Goal: Task Accomplishment & Management: Complete application form

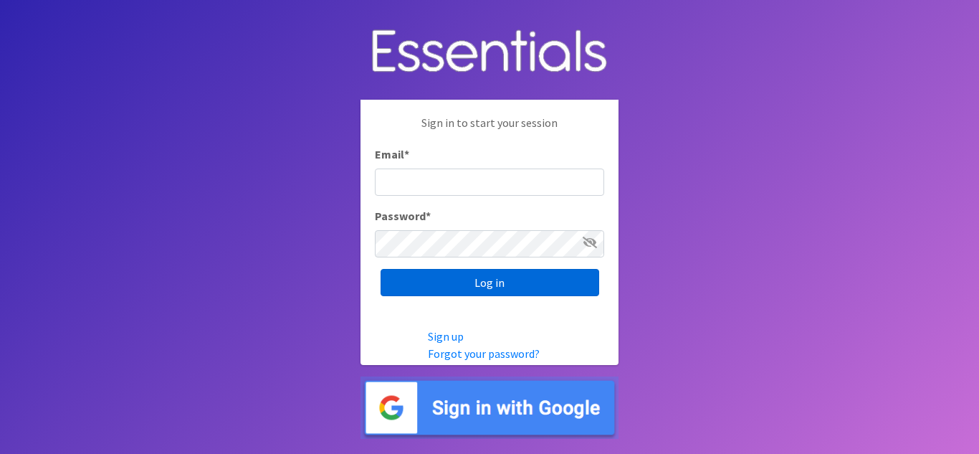
type input "[EMAIL_ADDRESS][DOMAIN_NAME]"
click at [548, 285] on input "Log in" at bounding box center [489, 282] width 219 height 27
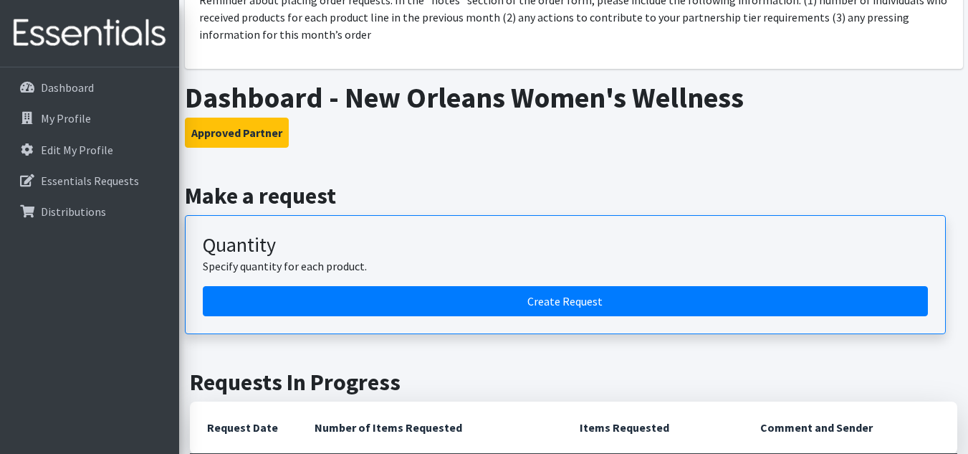
scroll to position [176, 0]
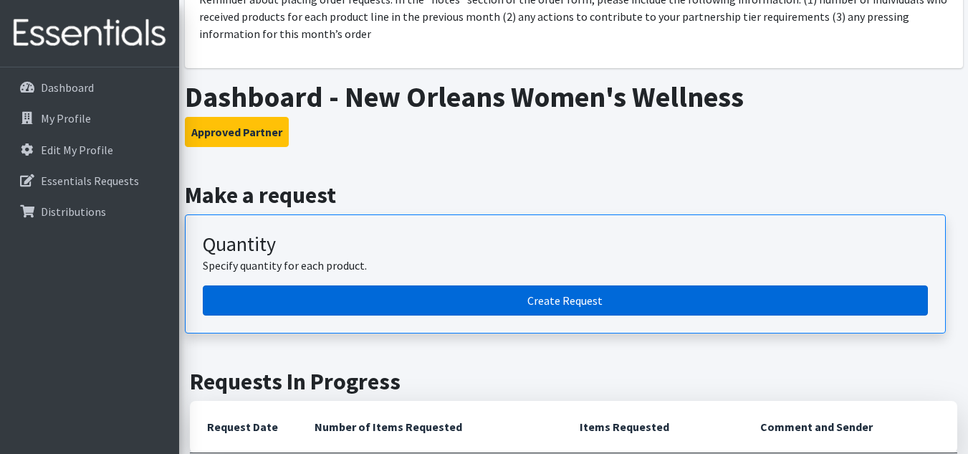
click at [395, 302] on link "Create Request" at bounding box center [565, 300] width 725 height 30
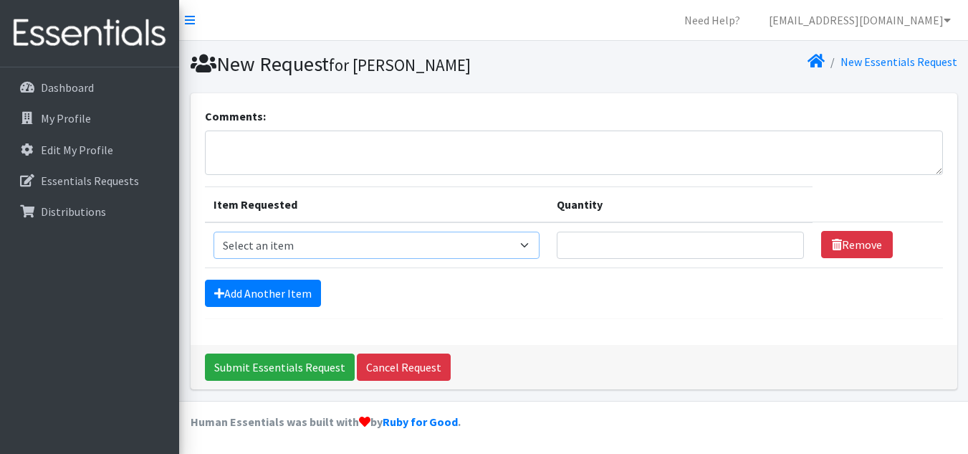
click at [328, 240] on select "Select an item Diaper - 2T/3T Bundle Diapers - 3T/4T Bundle Diapers - 4T/5T Bun…" at bounding box center [377, 244] width 327 height 27
click at [529, 315] on form "Comments: Item Requested Quantity Item Requested Select an item Diaper - 2T/3T …" at bounding box center [574, 212] width 738 height 211
click at [340, 247] on select "Select an item Diaper - 2T/3T Bundle Diapers - 3T/4T Bundle Diapers - 4T/5T Bun…" at bounding box center [377, 244] width 327 height 27
select select "14873"
click at [214, 231] on select "Select an item Diaper - 2T/3T Bundle Diapers - 3T/4T Bundle Diapers - 4T/5T Bun…" at bounding box center [377, 244] width 327 height 27
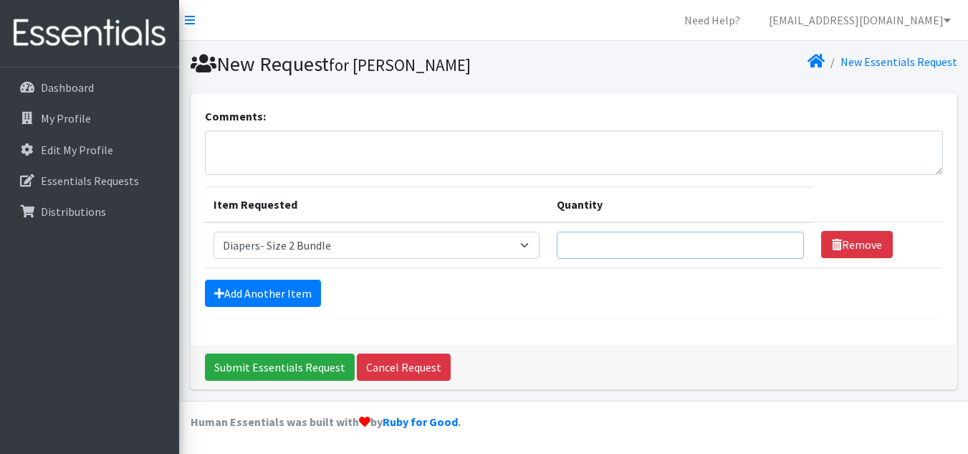
click at [580, 244] on input "Quantity" at bounding box center [680, 244] width 246 height 27
type input "7"
click at [231, 289] on link "Add Another Item" at bounding box center [263, 292] width 116 height 27
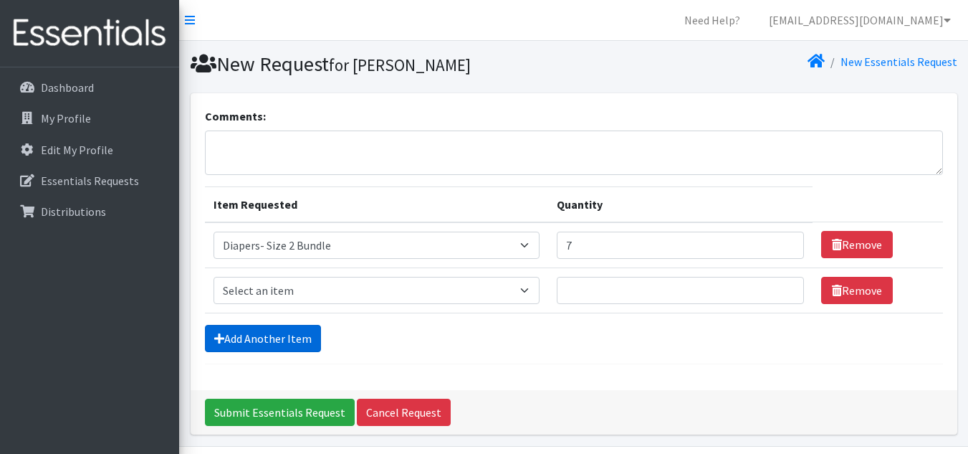
scroll to position [46, 0]
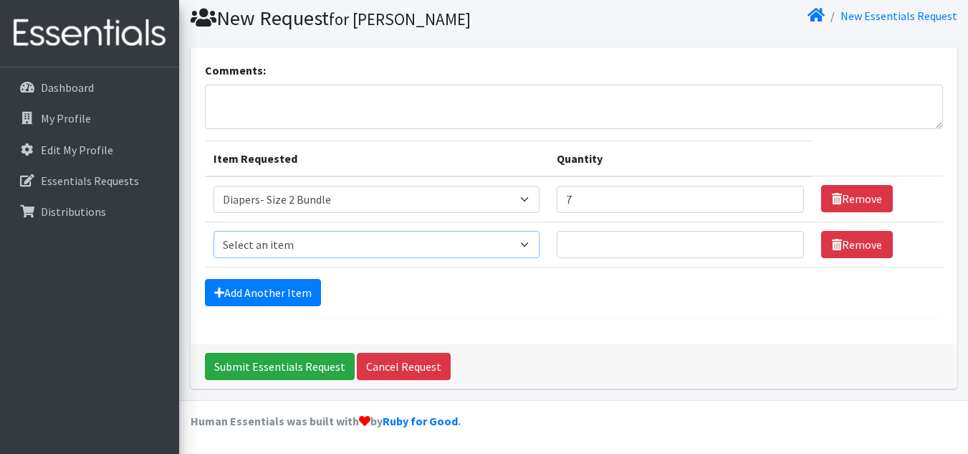
click at [323, 251] on select "Select an item Diaper - 2T/3T Bundle Diapers - 3T/4T Bundle Diapers - 4T/5T Bun…" at bounding box center [377, 244] width 327 height 27
select select "14874"
click at [214, 231] on select "Select an item Diaper - 2T/3T Bundle Diapers - 3T/4T Bundle Diapers - 4T/5T Bun…" at bounding box center [377, 244] width 327 height 27
click at [595, 247] on input "Quantity" at bounding box center [680, 244] width 246 height 27
type input "8"
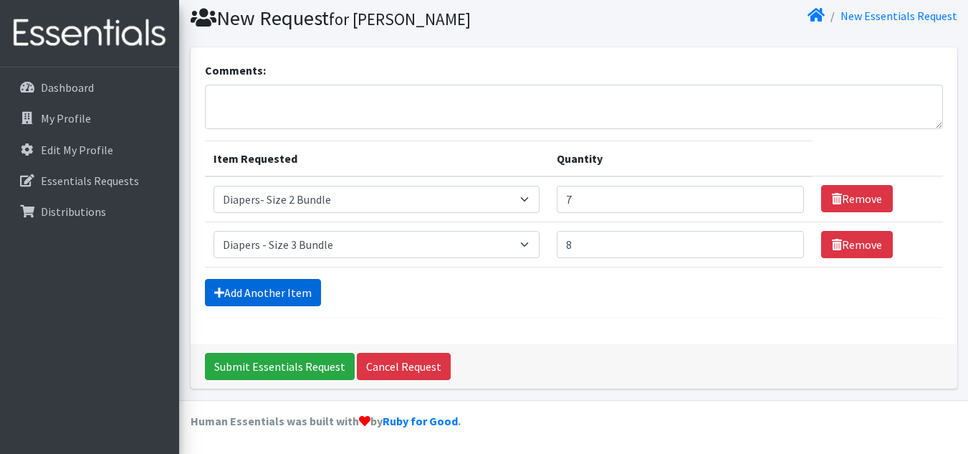
click at [289, 289] on link "Add Another Item" at bounding box center [263, 292] width 116 height 27
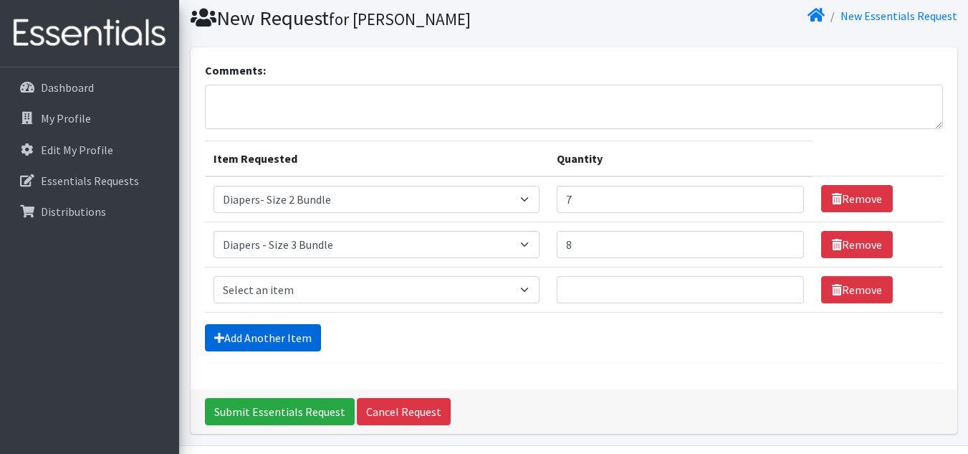
scroll to position [91, 0]
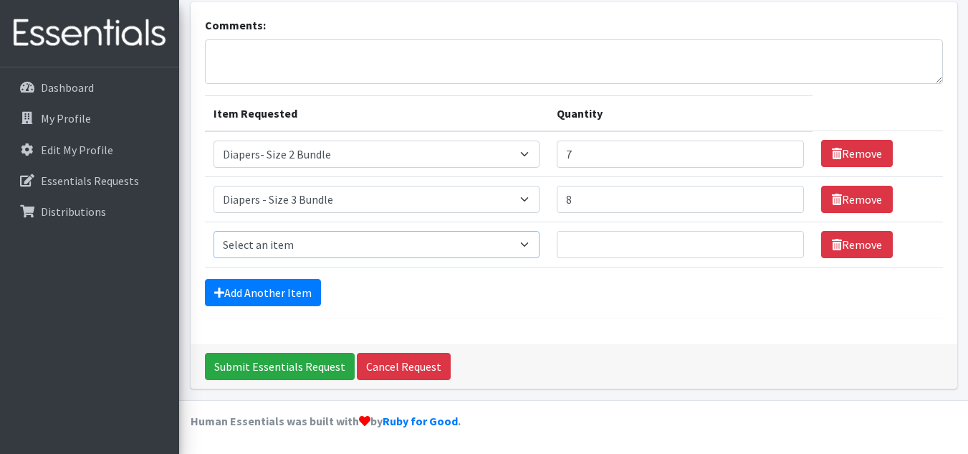
click at [314, 237] on select "Select an item Diaper - 2T/3T Bundle Diapers - 3T/4T Bundle Diapers - 4T/5T Bun…" at bounding box center [377, 244] width 327 height 27
select select "14876"
click at [214, 231] on select "Select an item Diaper - 2T/3T Bundle Diapers - 3T/4T Bundle Diapers - 4T/5T Bun…" at bounding box center [377, 244] width 327 height 27
click at [575, 241] on input "Quantity" at bounding box center [680, 244] width 246 height 27
type input "10"
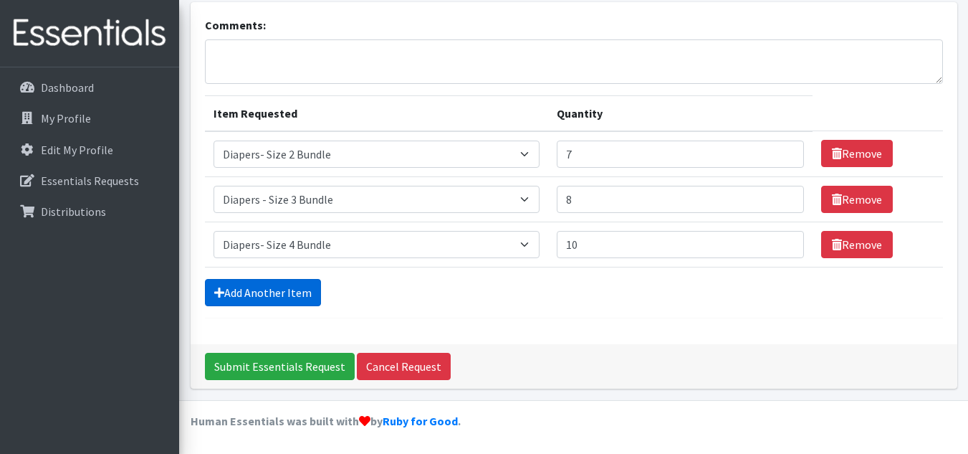
click at [289, 299] on link "Add Another Item" at bounding box center [263, 292] width 116 height 27
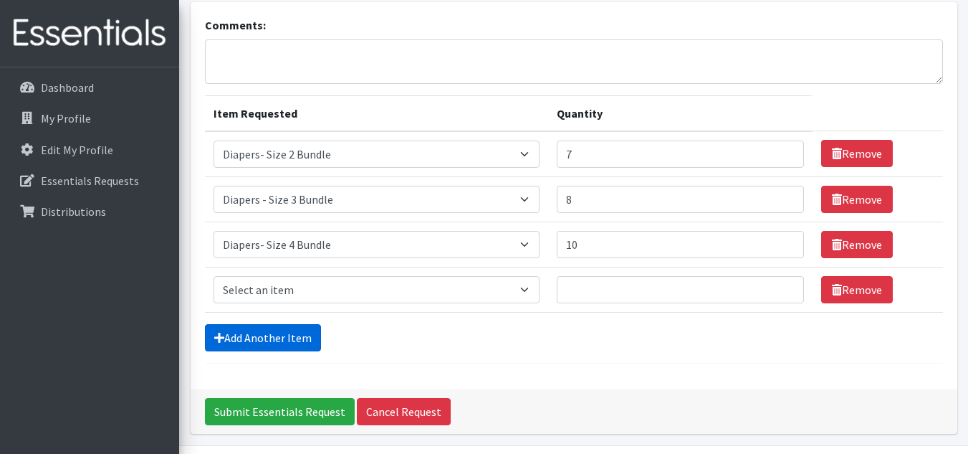
scroll to position [136, 0]
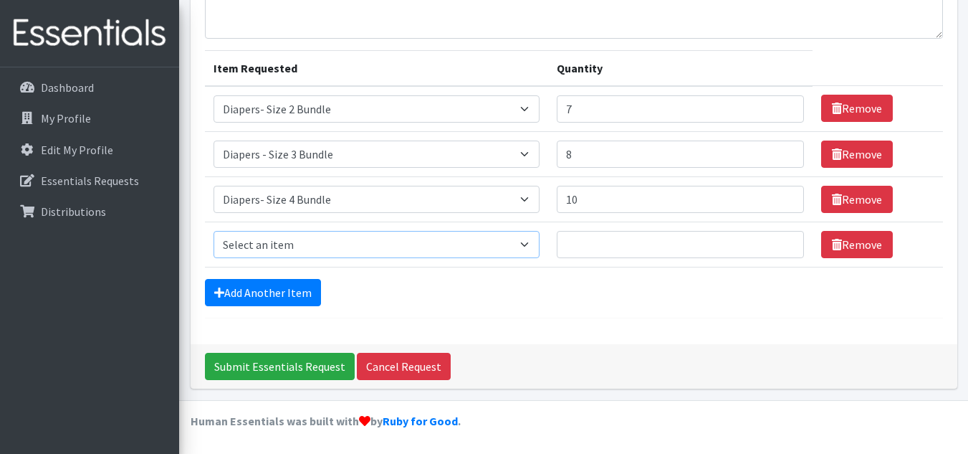
click at [336, 241] on select "Select an item Diaper - 2T/3T Bundle Diapers - 3T/4T Bundle Diapers - 4T/5T Bun…" at bounding box center [377, 244] width 327 height 27
select select "14877"
click at [214, 231] on select "Select an item Diaper - 2T/3T Bundle Diapers - 3T/4T Bundle Diapers - 4T/5T Bun…" at bounding box center [377, 244] width 327 height 27
click at [630, 240] on input "Quantity" at bounding box center [680, 244] width 246 height 27
type input "10"
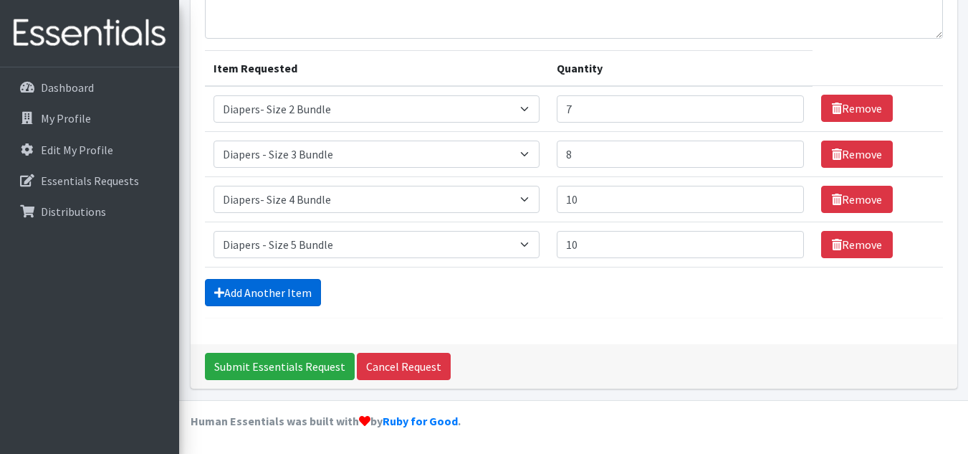
click at [265, 294] on link "Add Another Item" at bounding box center [263, 292] width 116 height 27
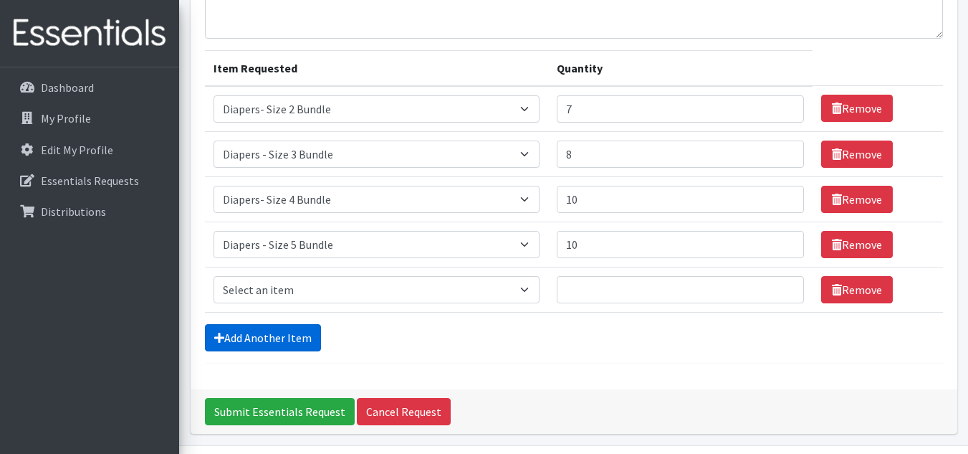
scroll to position [181, 0]
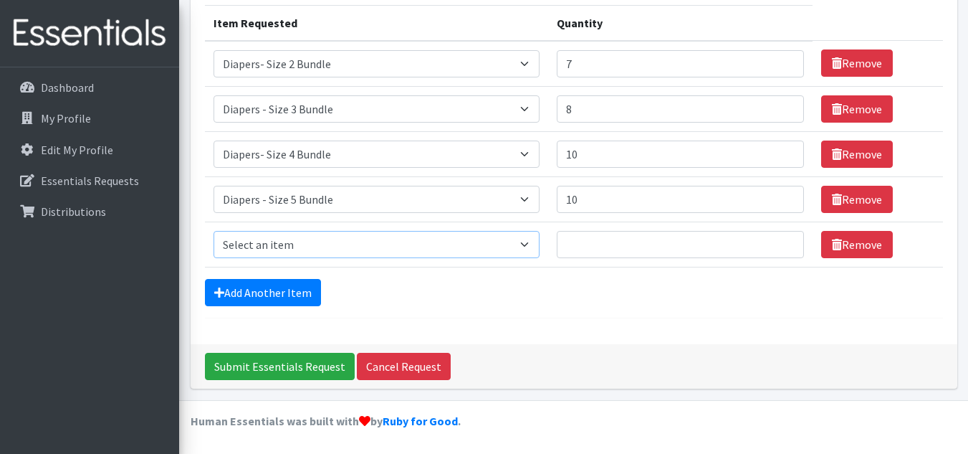
click at [277, 244] on select "Select an item Diaper - 2T/3T Bundle Diapers - 3T/4T Bundle Diapers - 4T/5T Bun…" at bounding box center [377, 244] width 327 height 27
select select "14889"
click at [214, 231] on select "Select an item Diaper - 2T/3T Bundle Diapers - 3T/4T Bundle Diapers - 4T/5T Bun…" at bounding box center [377, 244] width 327 height 27
click at [621, 251] on input "Quantity" at bounding box center [680, 244] width 246 height 27
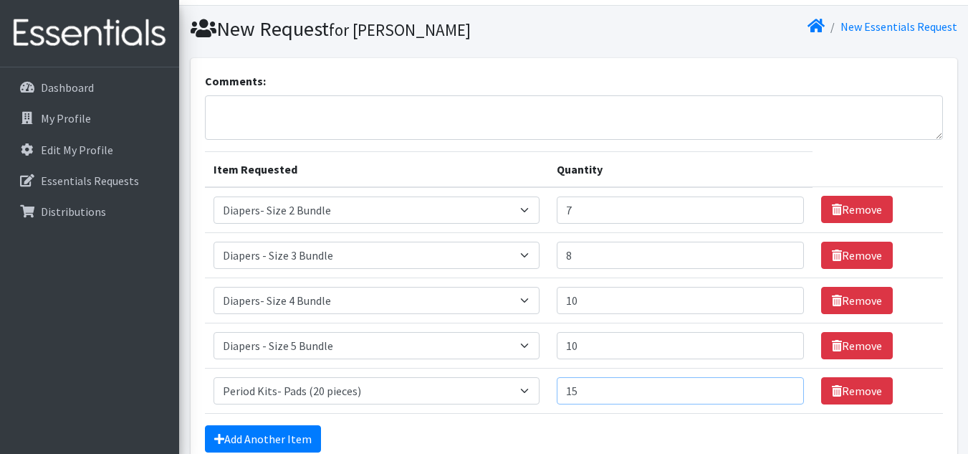
scroll to position [0, 0]
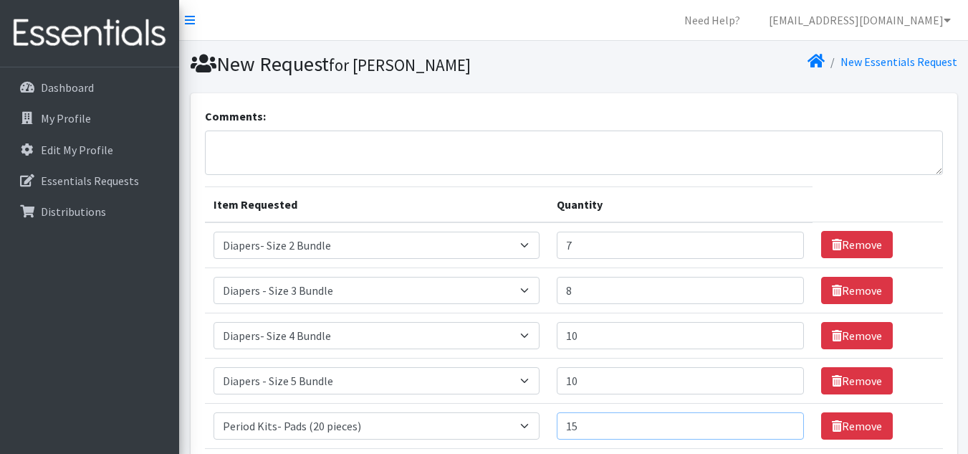
type input "15"
click at [264, 150] on textarea "Comments:" at bounding box center [574, 152] width 738 height 44
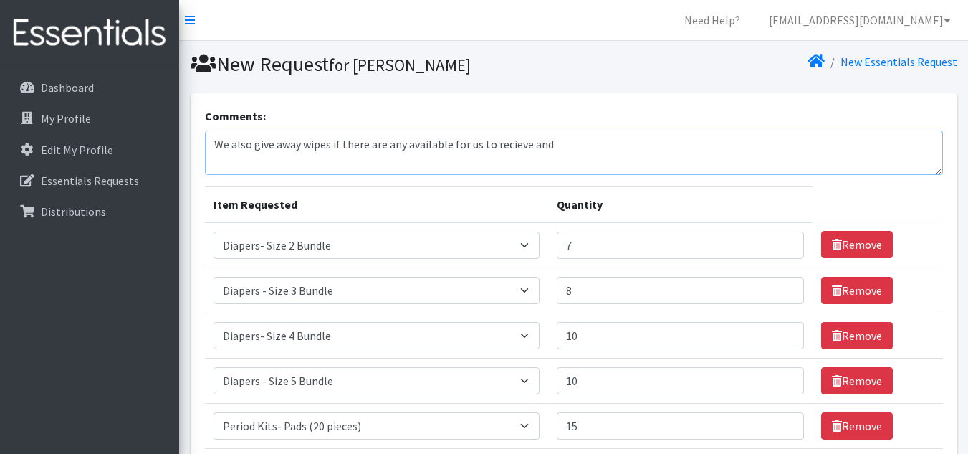
click at [512, 149] on textarea "We also give away wipes if there are any available for us to recieve and" at bounding box center [574, 152] width 738 height 44
click at [558, 153] on textarea "We also give away wipes if there are any available for us to receive and" at bounding box center [574, 152] width 738 height 44
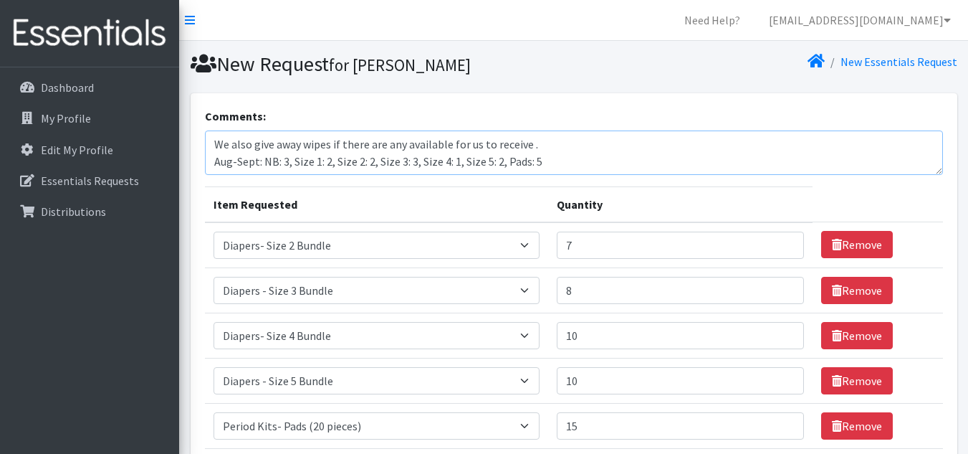
scroll to position [11, 0]
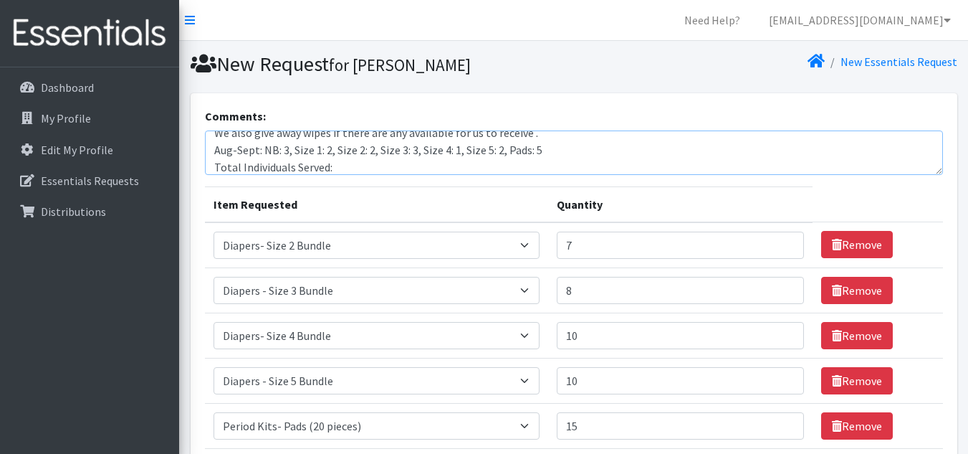
click at [504, 152] on textarea "We also give away wipes if there are any available for us to receive . Aug-Sept…" at bounding box center [574, 152] width 738 height 44
click at [318, 150] on textarea "We also give away wipes if there are any available for us to receive . Aug-Sept…" at bounding box center [574, 152] width 738 height 44
click at [378, 150] on textarea "We also give away wipes if there are any available for us to receive . Aug-Sept…" at bounding box center [574, 152] width 738 height 44
click at [420, 155] on textarea "We also give away wipes if there are any available for us to receive . Aug-Sept…" at bounding box center [574, 152] width 738 height 44
click at [428, 166] on textarea "We also give away wipes if there are any available for us to receive . Aug-Sept…" at bounding box center [574, 152] width 738 height 44
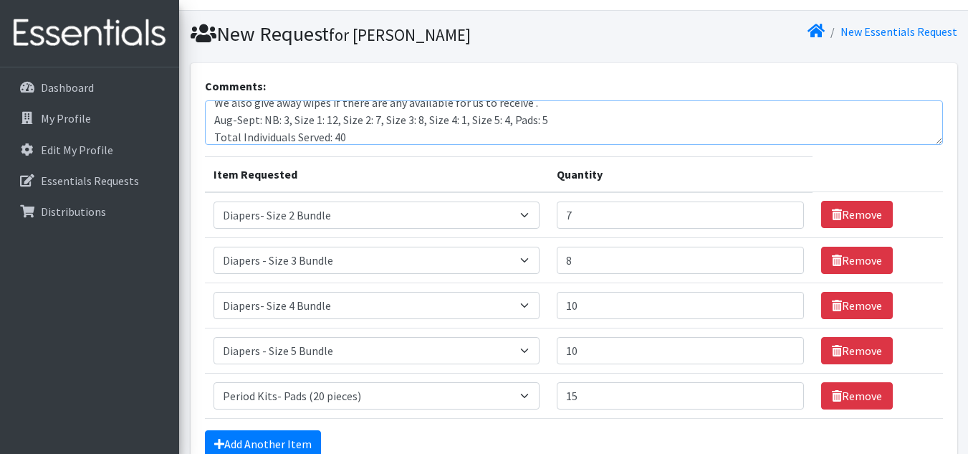
scroll to position [0, 0]
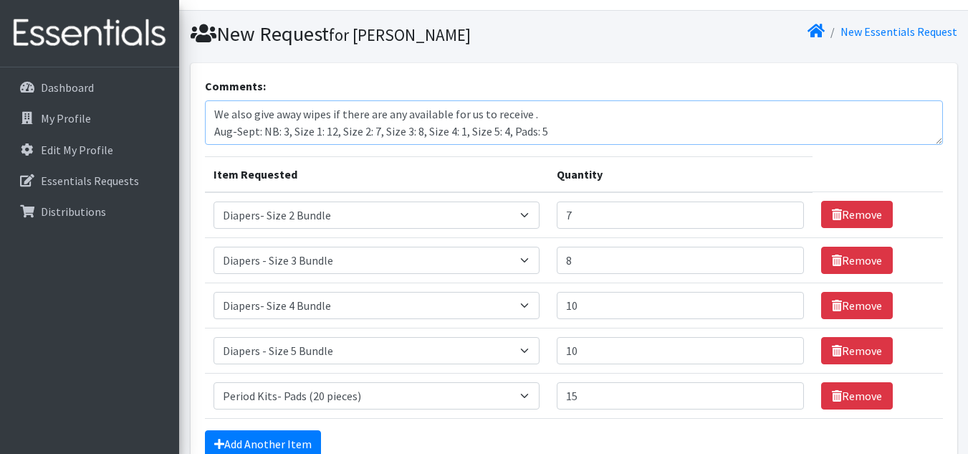
click at [539, 115] on textarea "We also give away wipes if there are any available for us to receive . Aug-Sept…" at bounding box center [574, 122] width 738 height 44
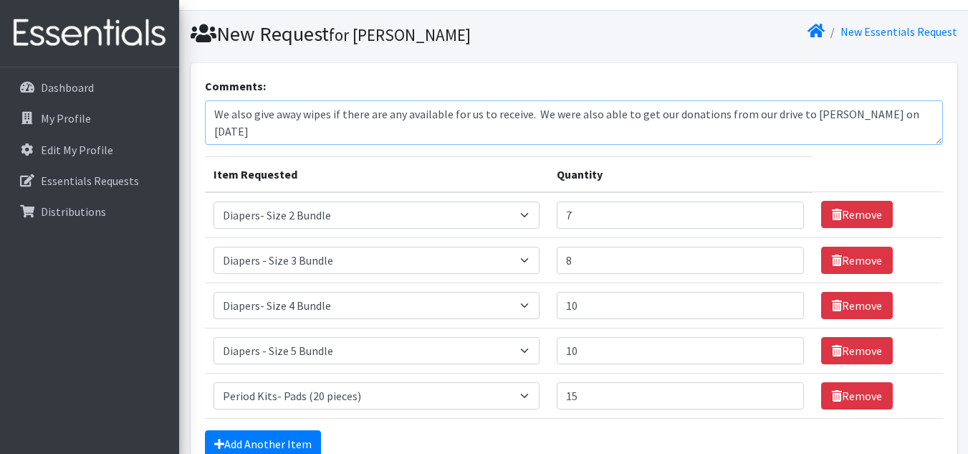
type textarea "We also give away wipes if there are any available for us to receive. We were a…"
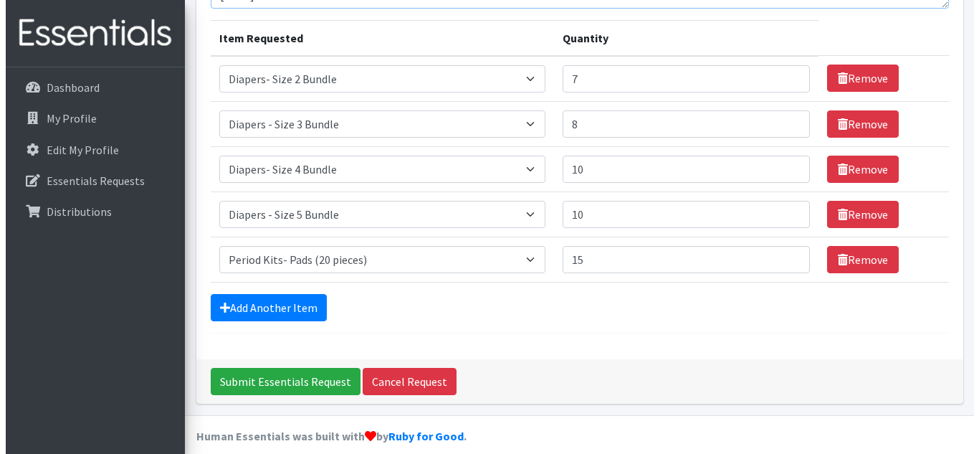
scroll to position [181, 0]
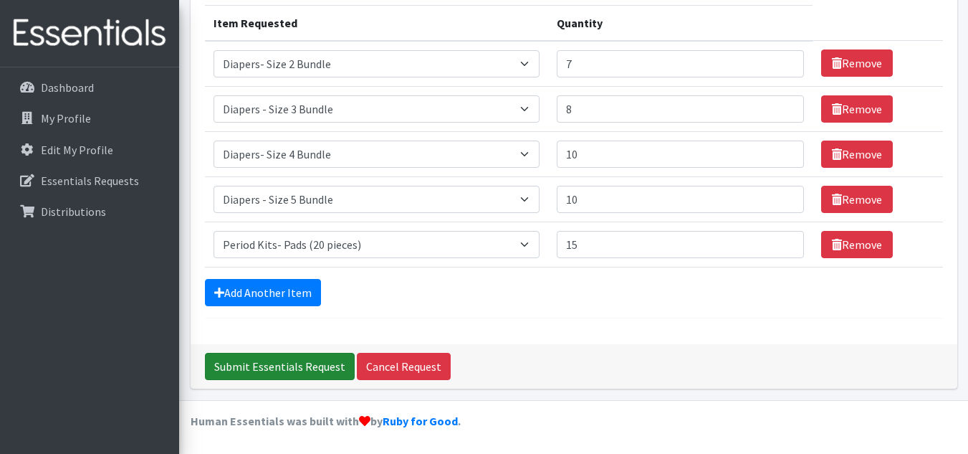
click at [290, 367] on input "Submit Essentials Request" at bounding box center [280, 366] width 150 height 27
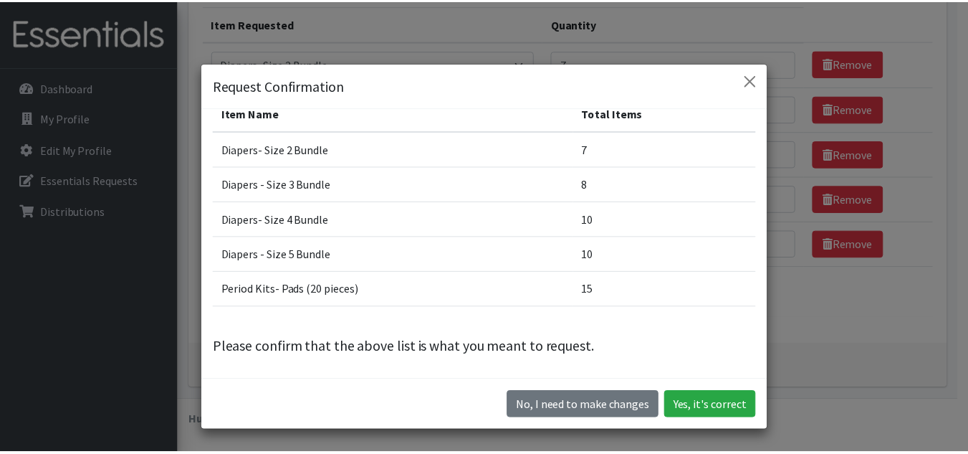
scroll to position [0, 0]
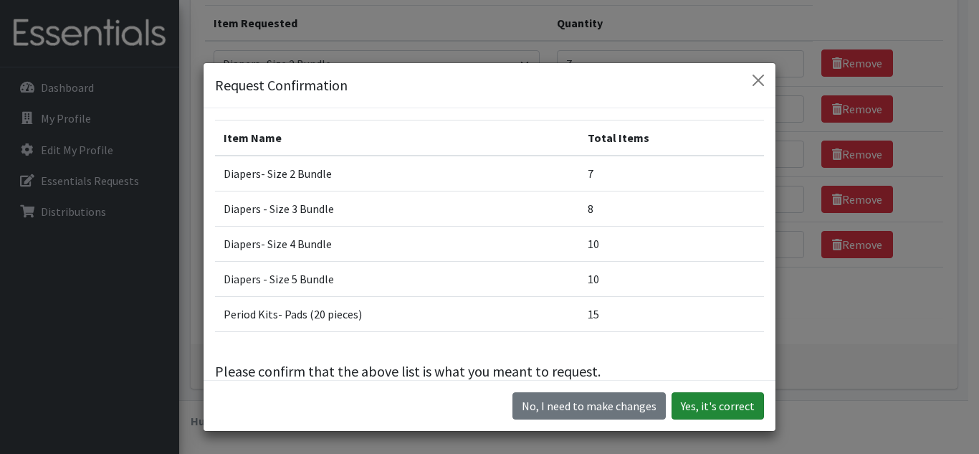
click at [707, 400] on button "Yes, it's correct" at bounding box center [717, 405] width 92 height 27
